Goal: Task Accomplishment & Management: Use online tool/utility

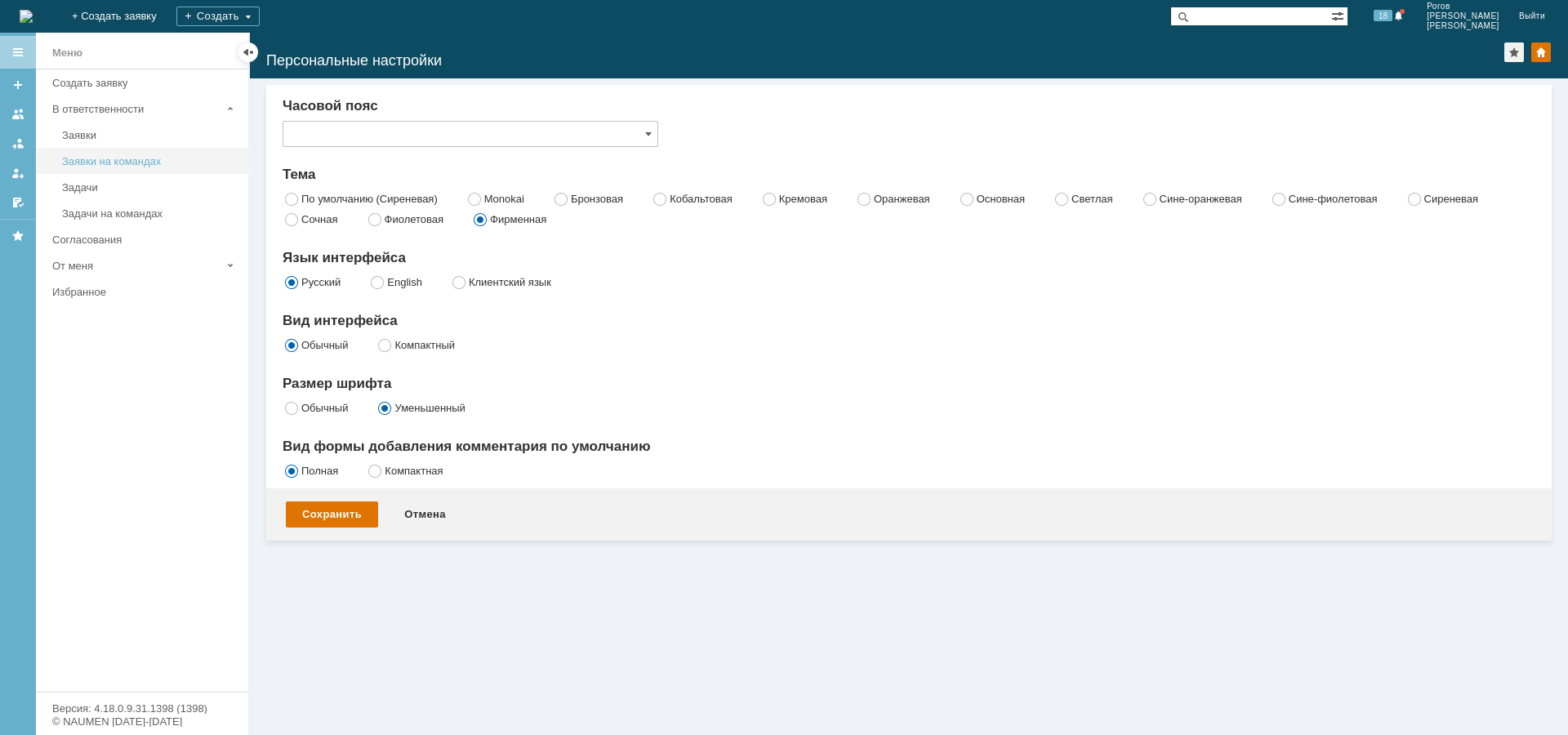
type input "Самара"
click at [121, 192] on div "Задачи" at bounding box center [150, 187] width 176 height 12
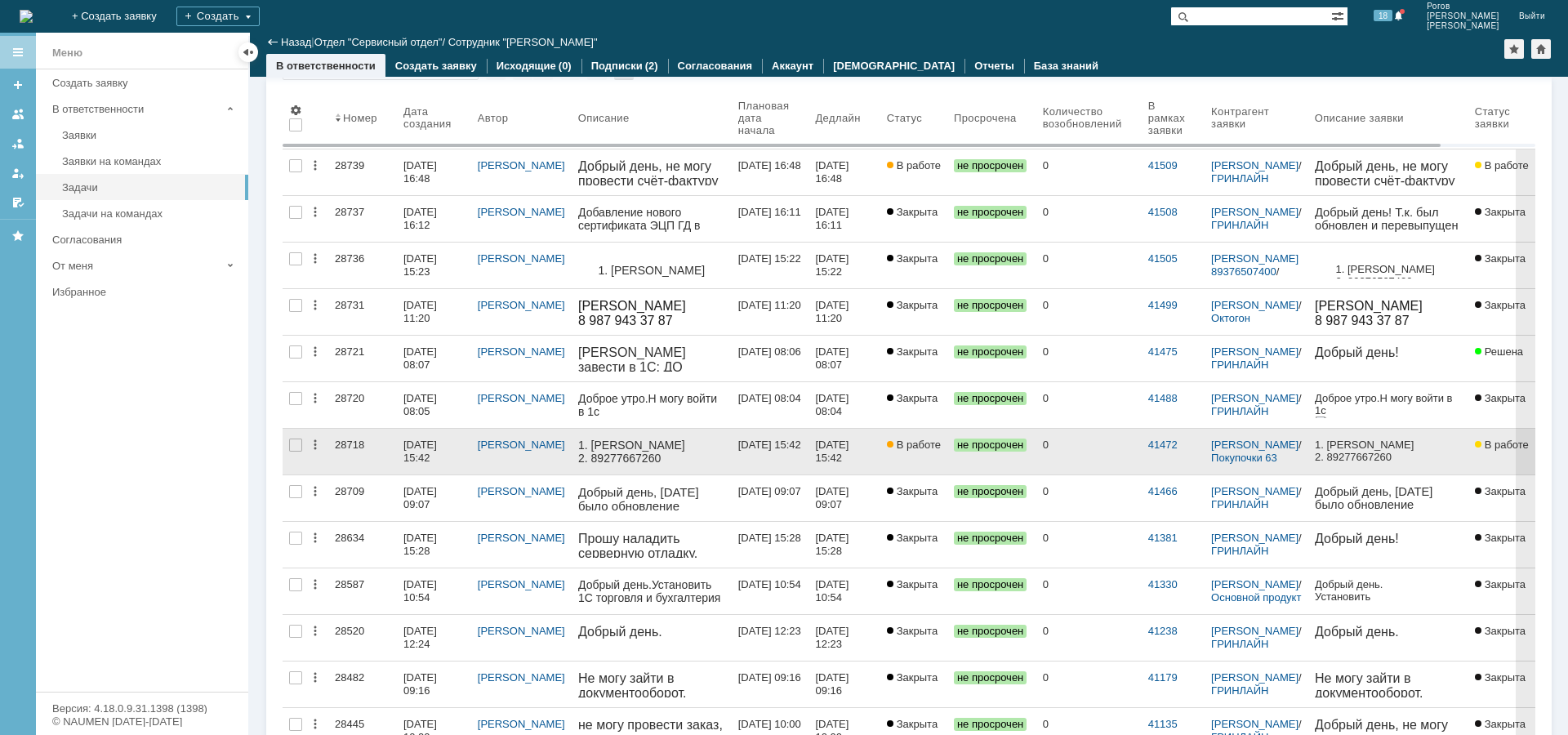
click at [357, 449] on div "28718" at bounding box center [362, 446] width 56 height 13
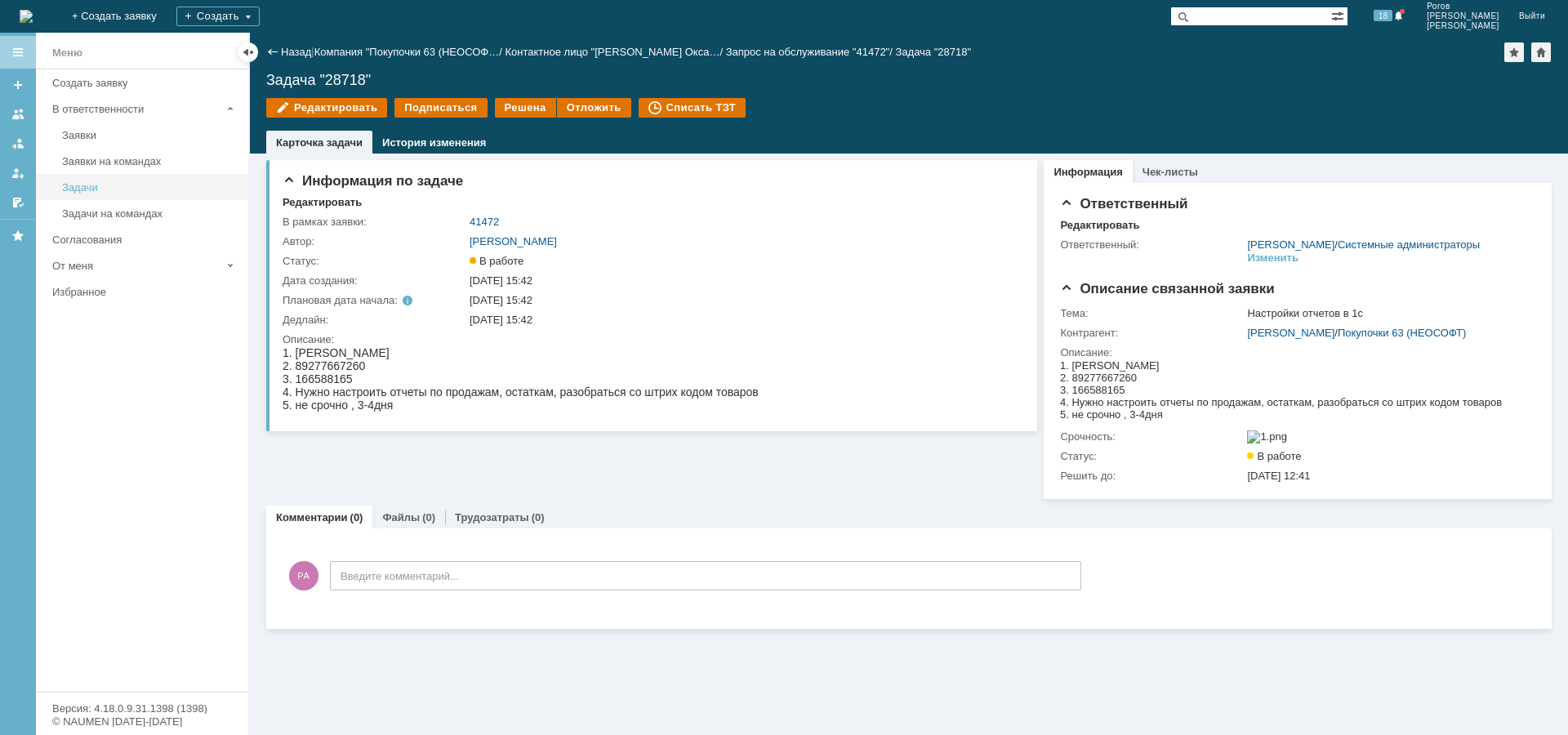
click at [107, 195] on link "Задачи" at bounding box center [150, 187] width 190 height 25
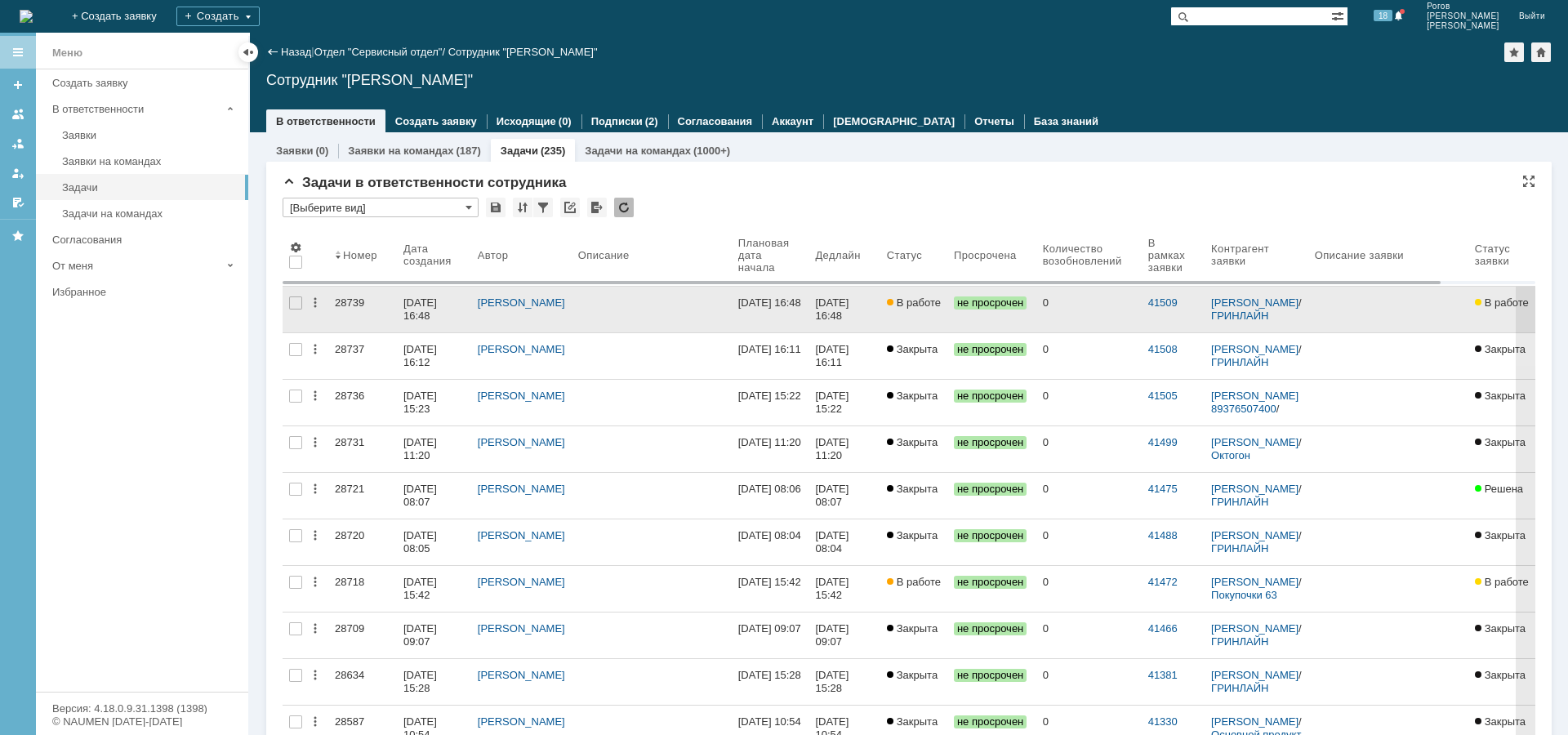
click at [343, 305] on div "28739" at bounding box center [362, 303] width 56 height 13
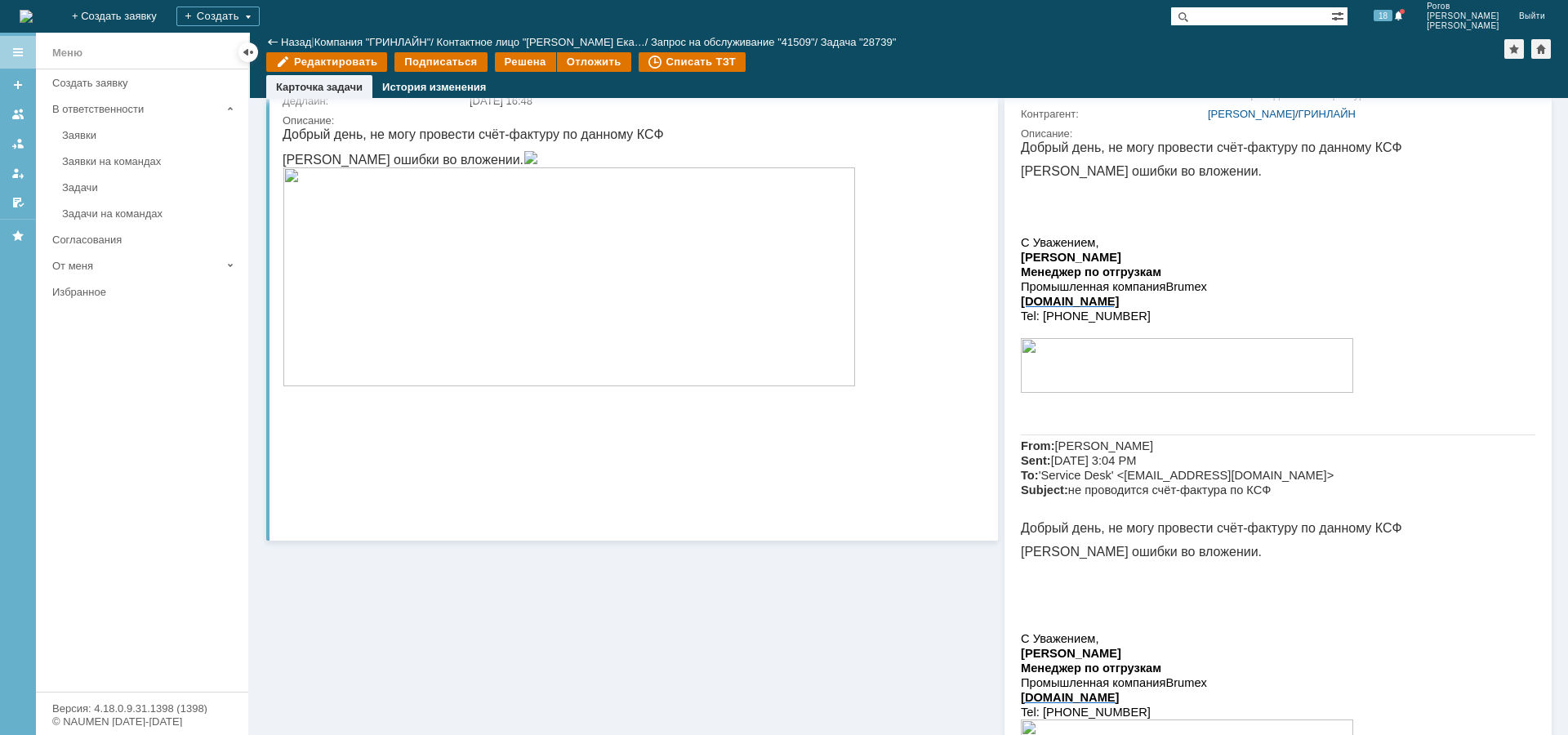
click at [538, 164] on img at bounding box center [530, 158] width 14 height 13
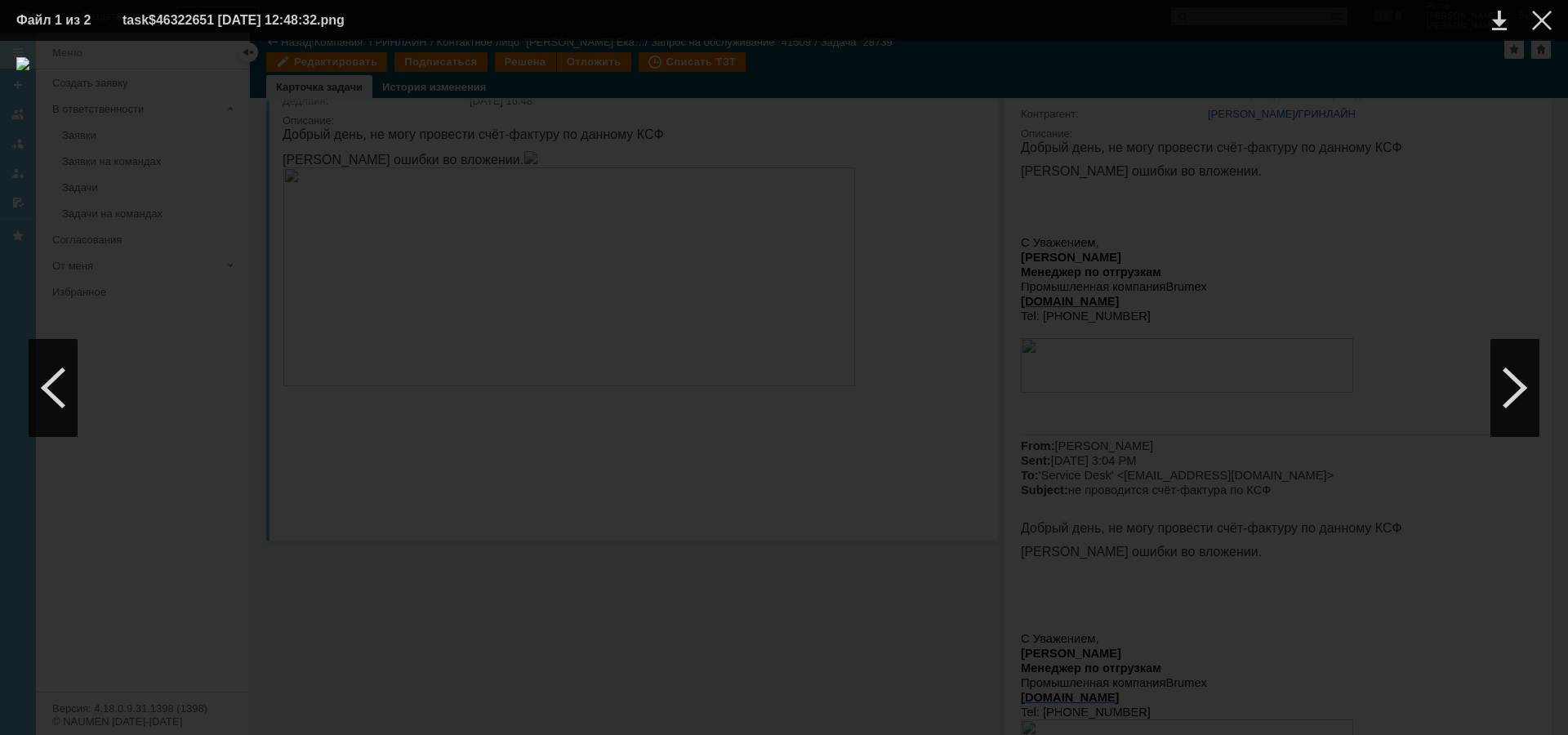
click at [1004, 185] on div at bounding box center [784, 388] width 1535 height 661
click at [1532, 30] on td at bounding box center [1529, 21] width 45 height 25
click at [1542, 23] on div at bounding box center [1541, 20] width 19 height 19
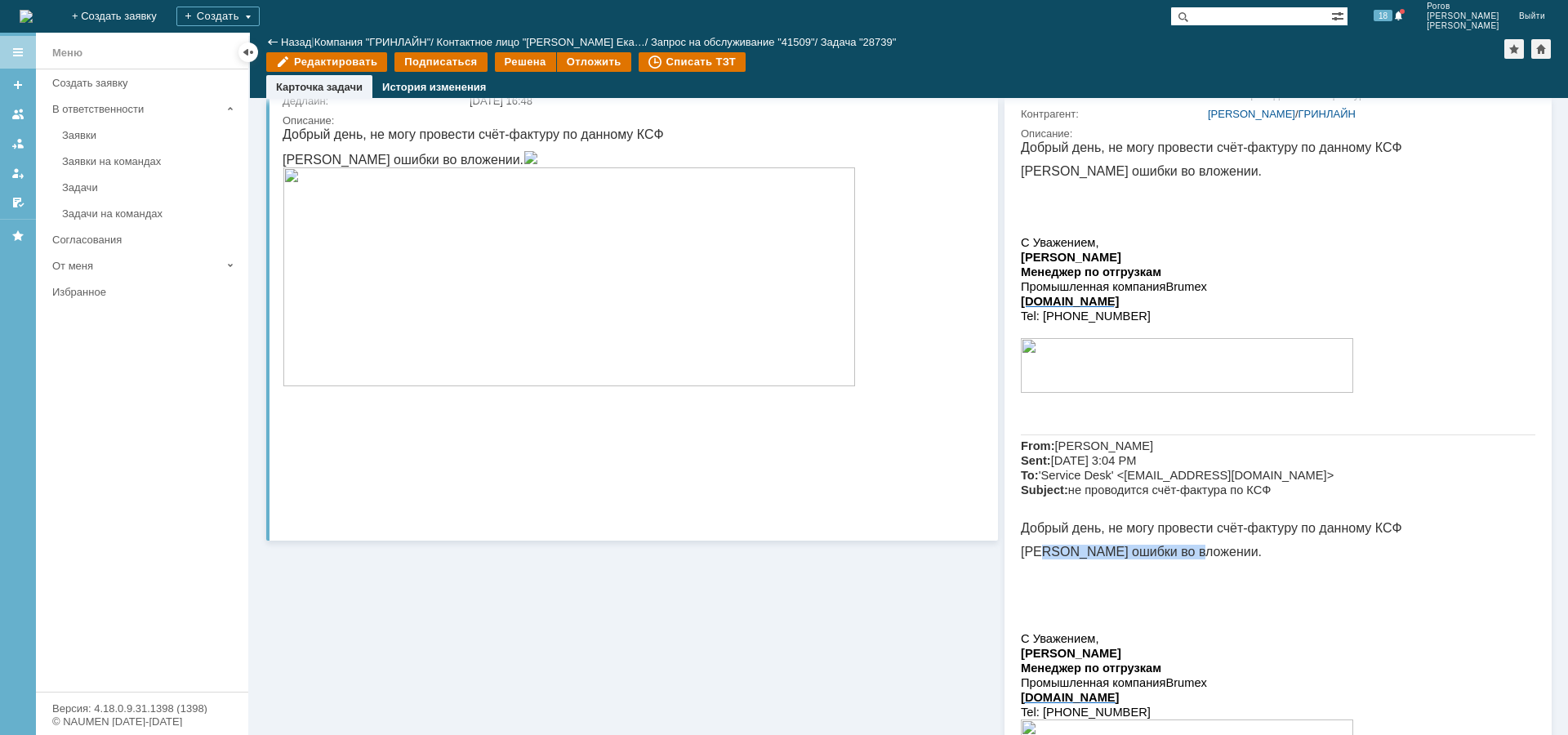
drag, startPoint x: 1041, startPoint y: 559, endPoint x: 1191, endPoint y: 556, distance: 150.0
click at [1229, 560] on p "[PERSON_NAME] ошибки во вложении." at bounding box center [1278, 551] width 515 height 14
click at [1127, 556] on p "[PERSON_NAME] ошибки во вложении." at bounding box center [1278, 551] width 515 height 14
